Goal: Task Accomplishment & Management: Manage account settings

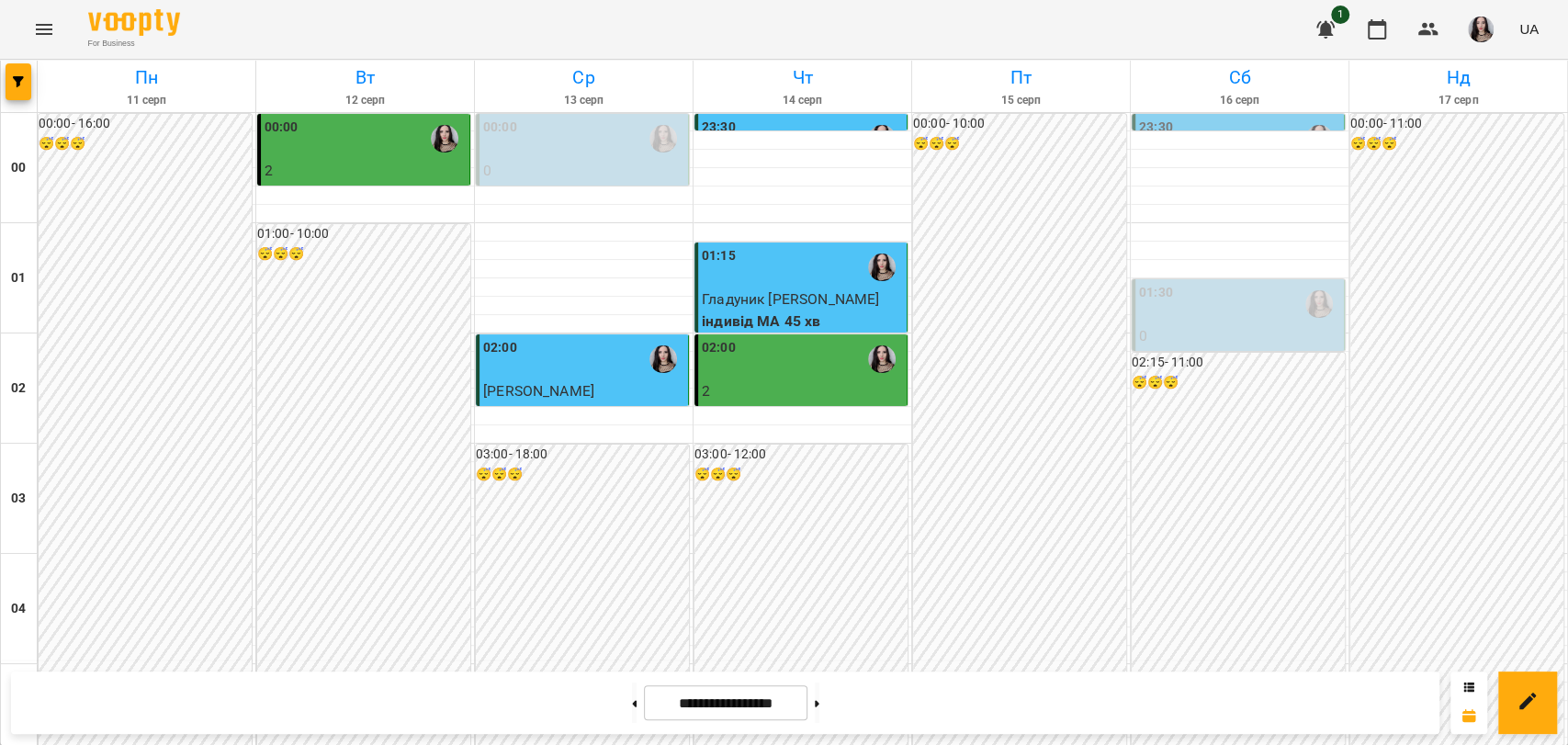
scroll to position [2097, 0]
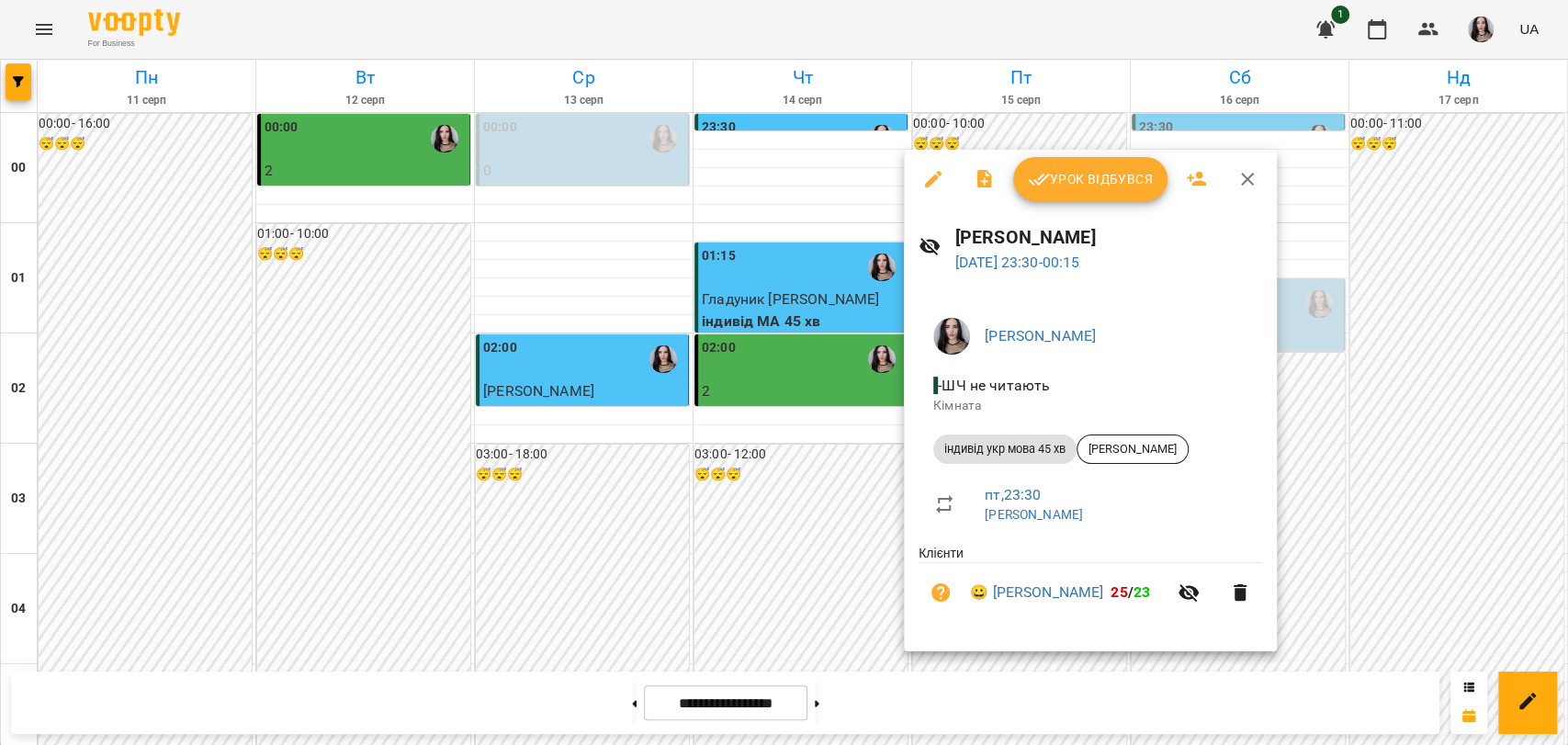
click at [1067, 191] on button "Урок відбувся" at bounding box center [1090, 179] width 154 height 44
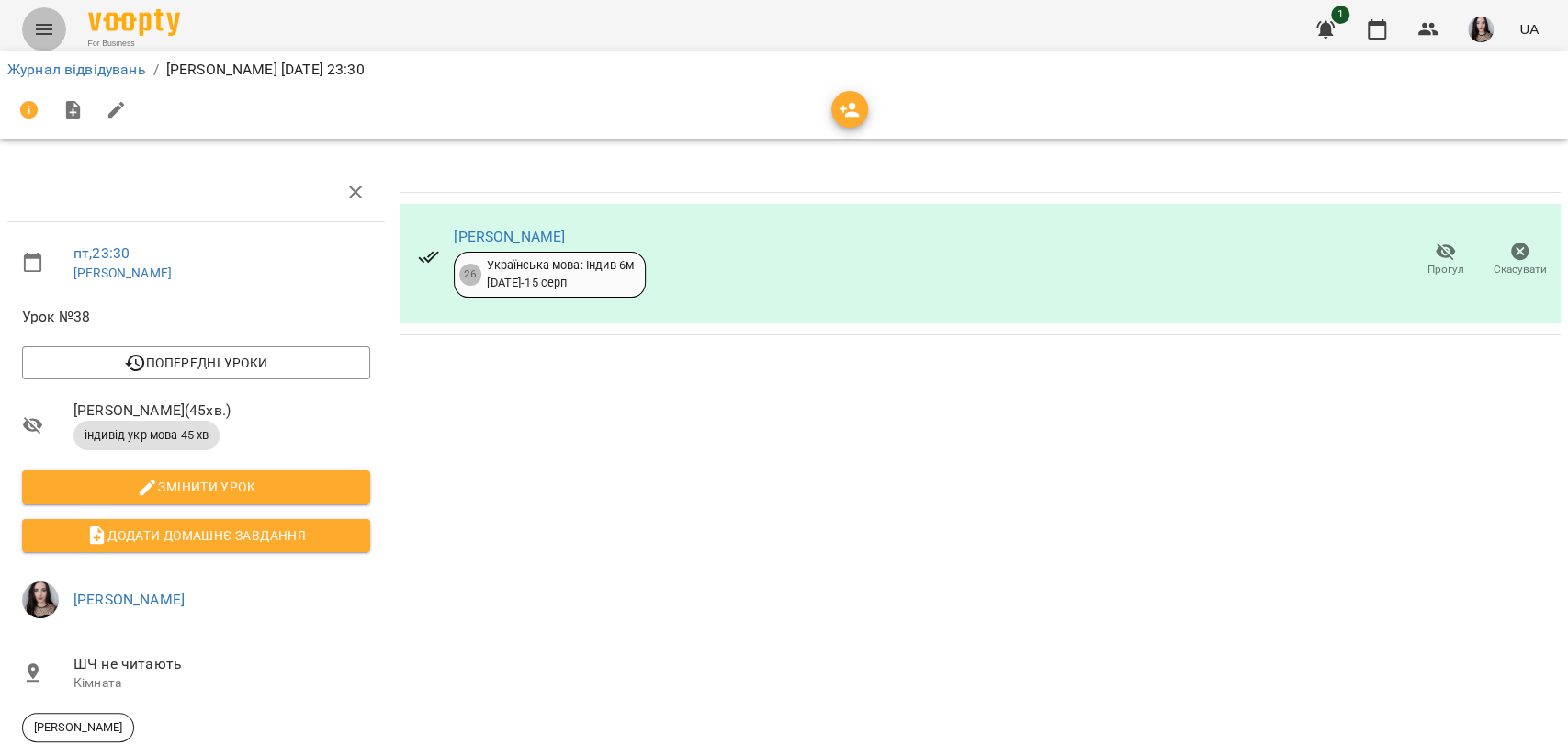
click at [35, 28] on icon "Menu" at bounding box center [44, 30] width 22 height 22
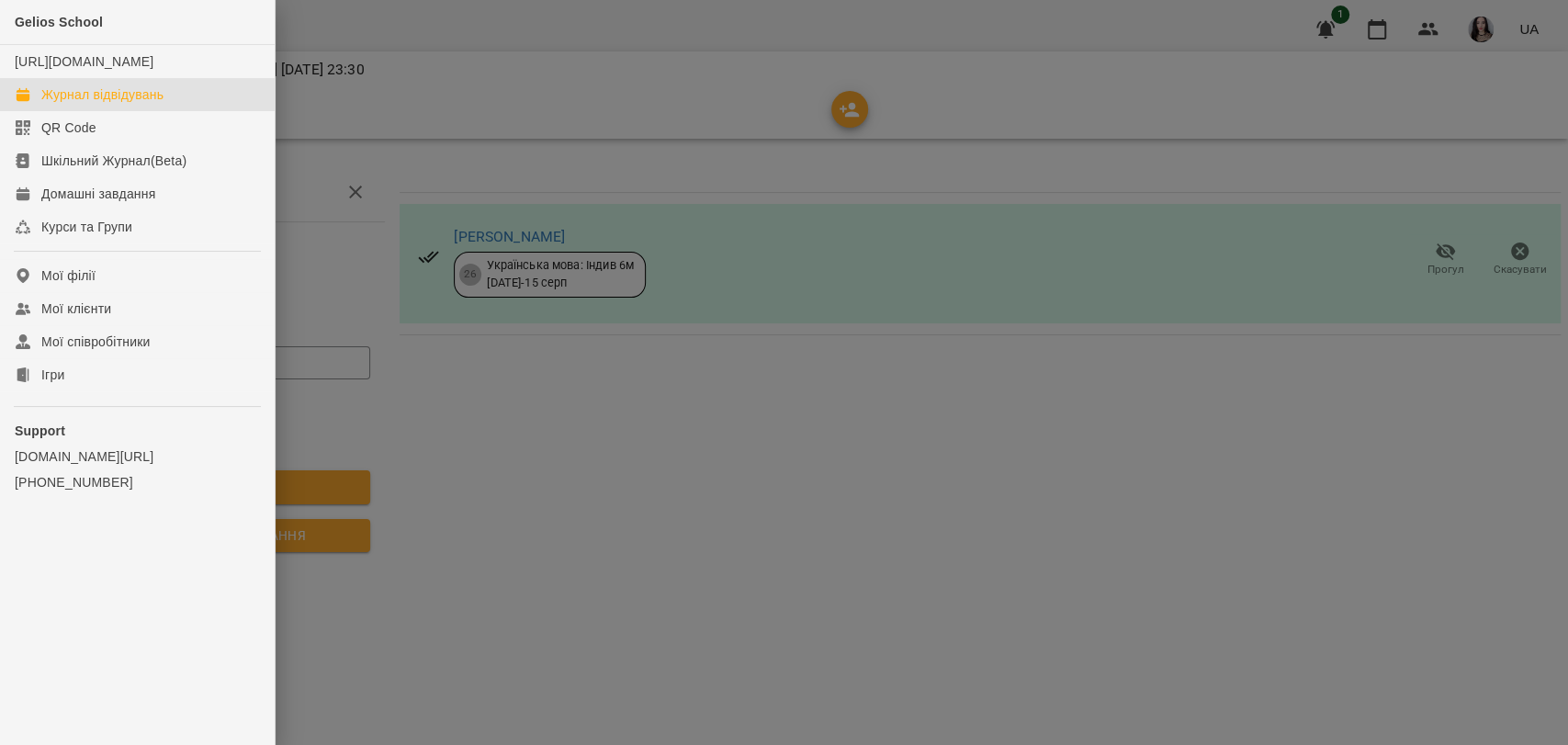
click at [116, 104] on div "Журнал відвідувань" at bounding box center [102, 95] width 123 height 19
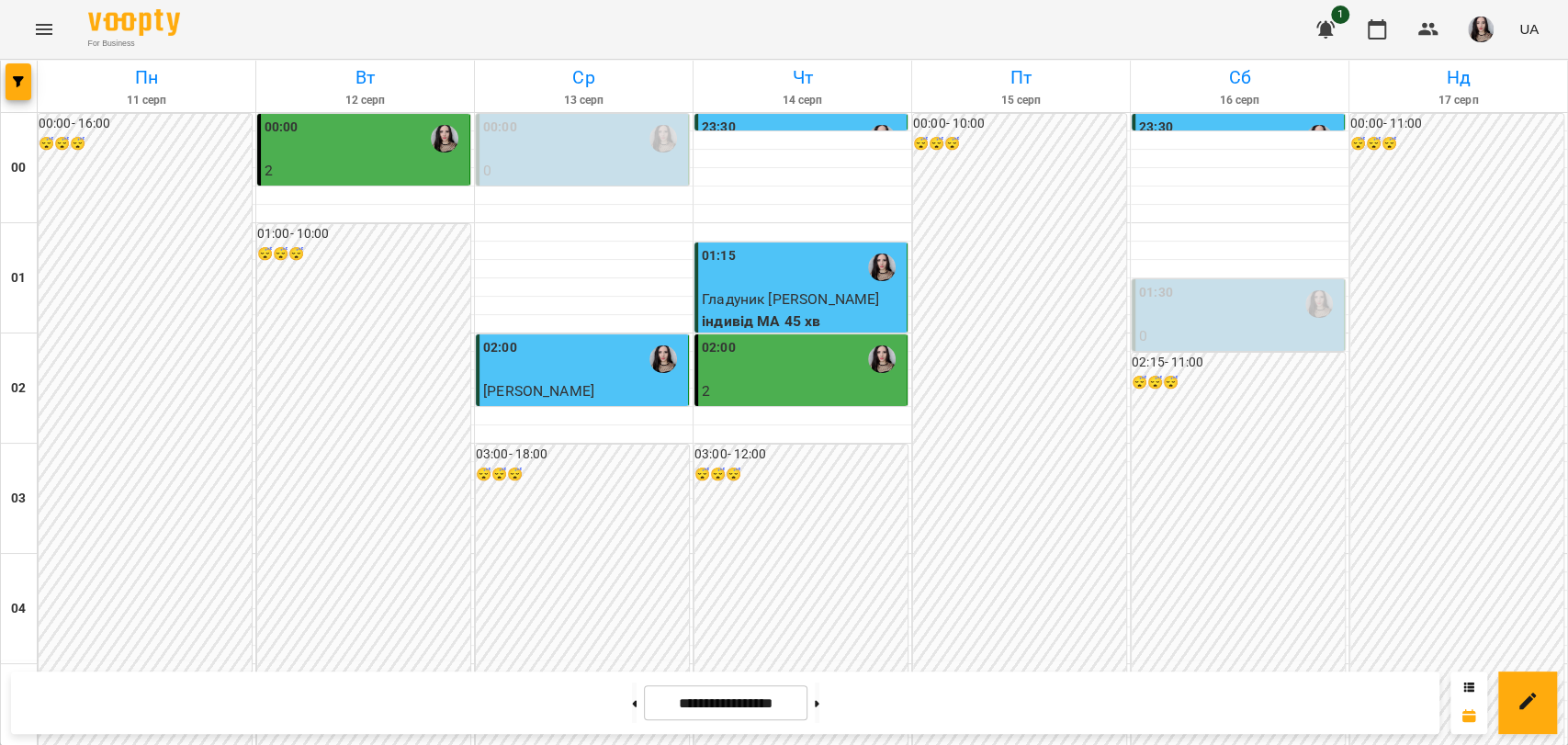
scroll to position [2097, 0]
click at [820, 708] on button at bounding box center [817, 703] width 5 height 40
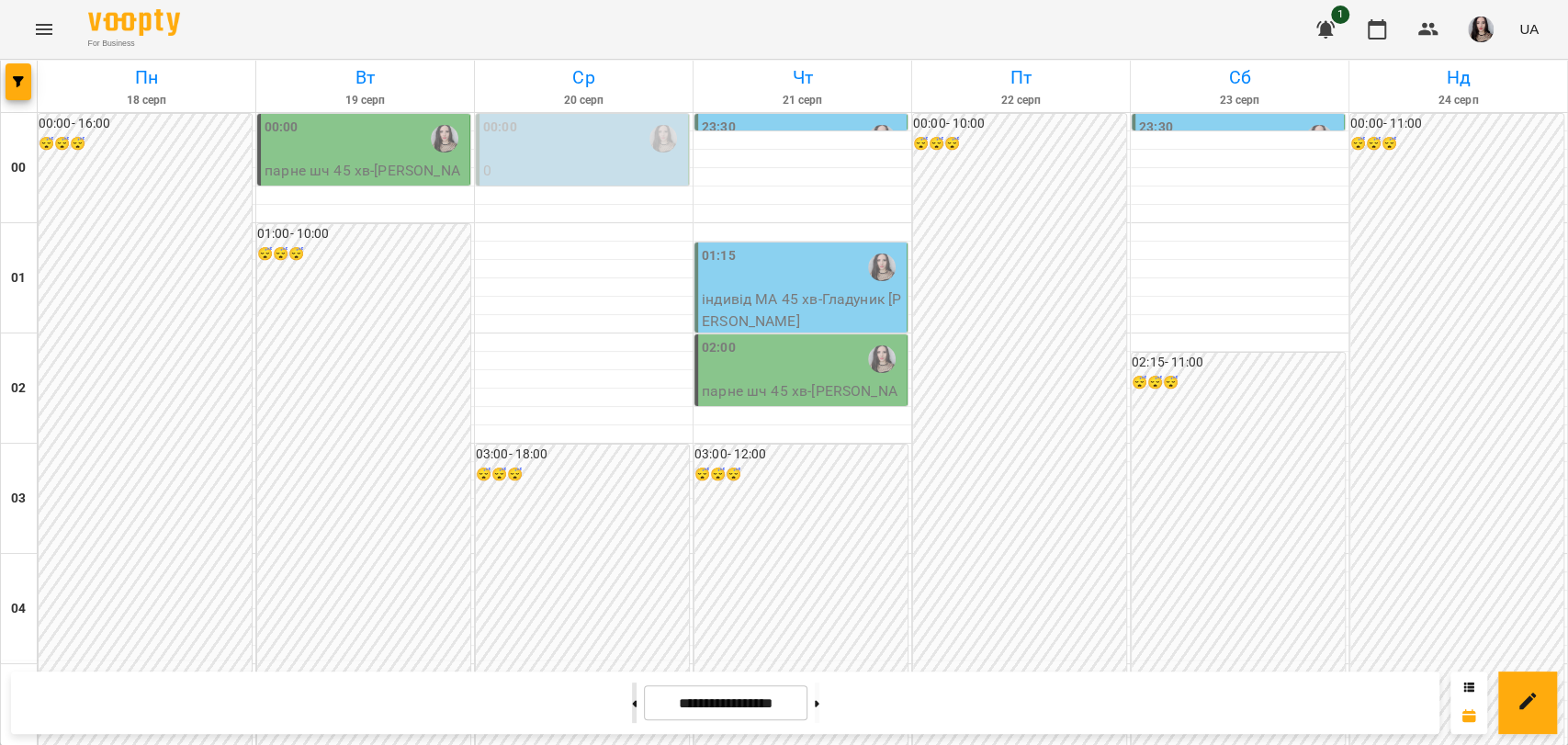
click at [632, 694] on button at bounding box center [634, 703] width 5 height 40
type input "**********"
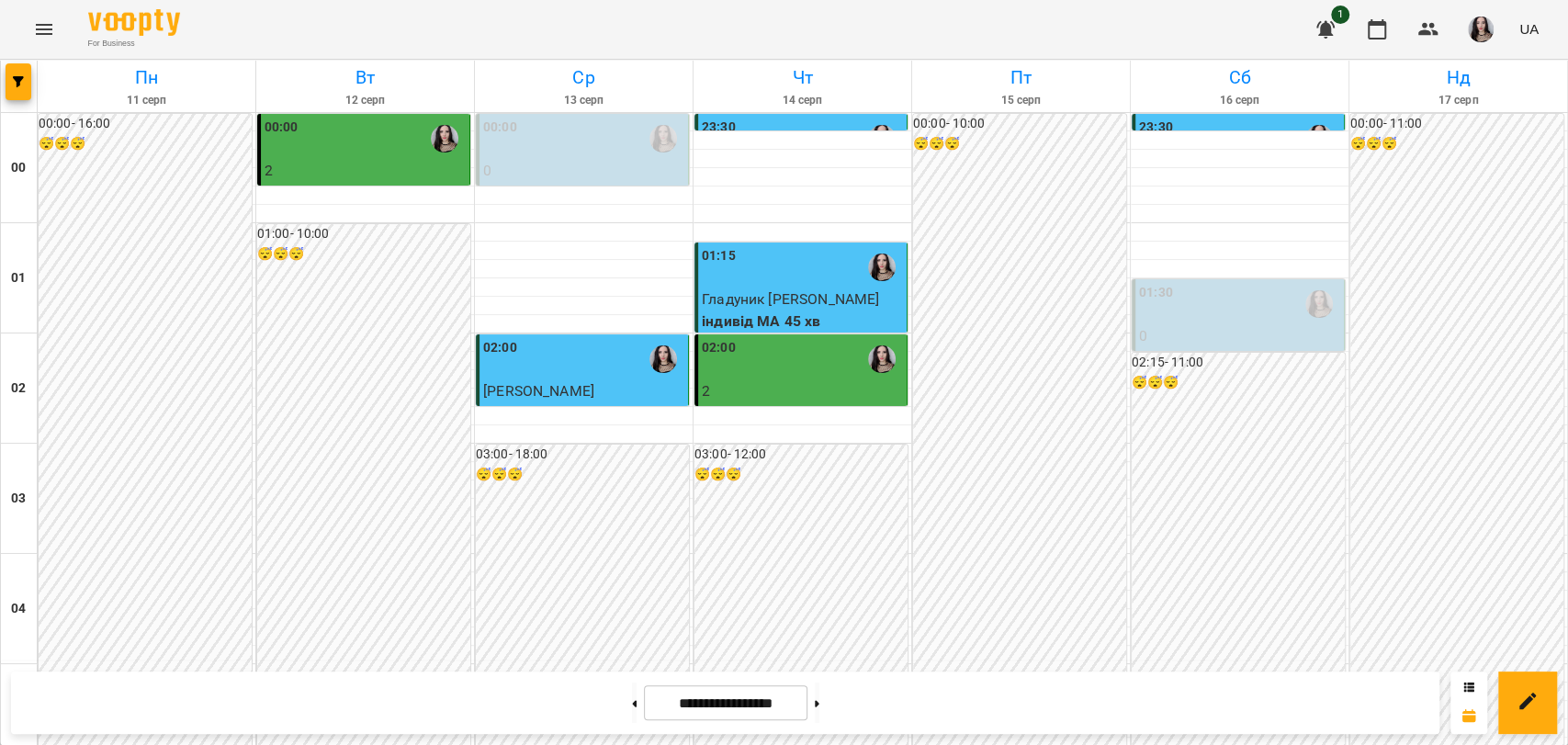
scroll to position [1103, 0]
